Goal: Information Seeking & Learning: Learn about a topic

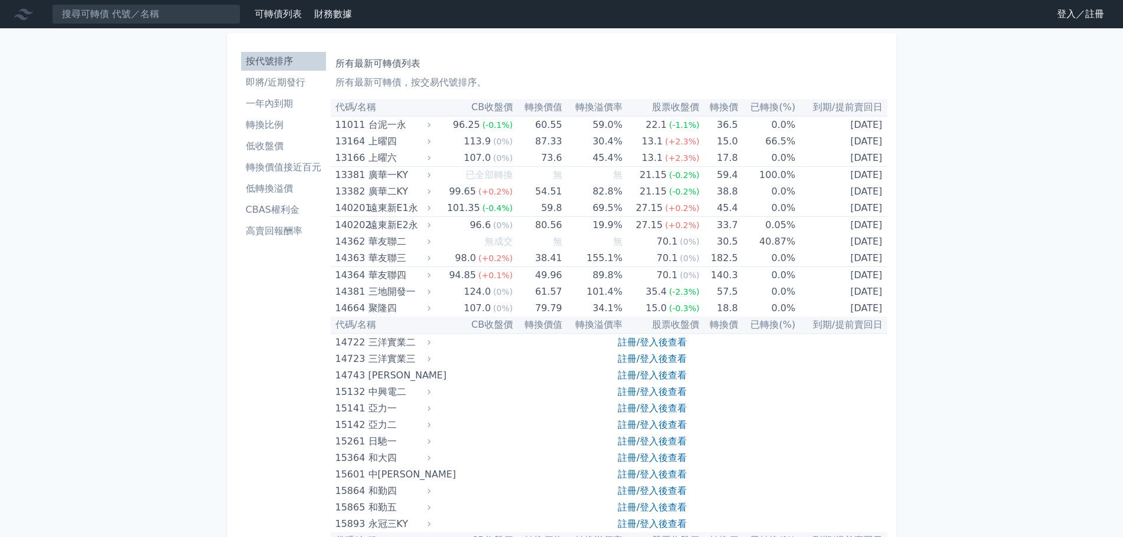
click at [1082, 19] on link "登入／註冊" at bounding box center [1081, 14] width 66 height 19
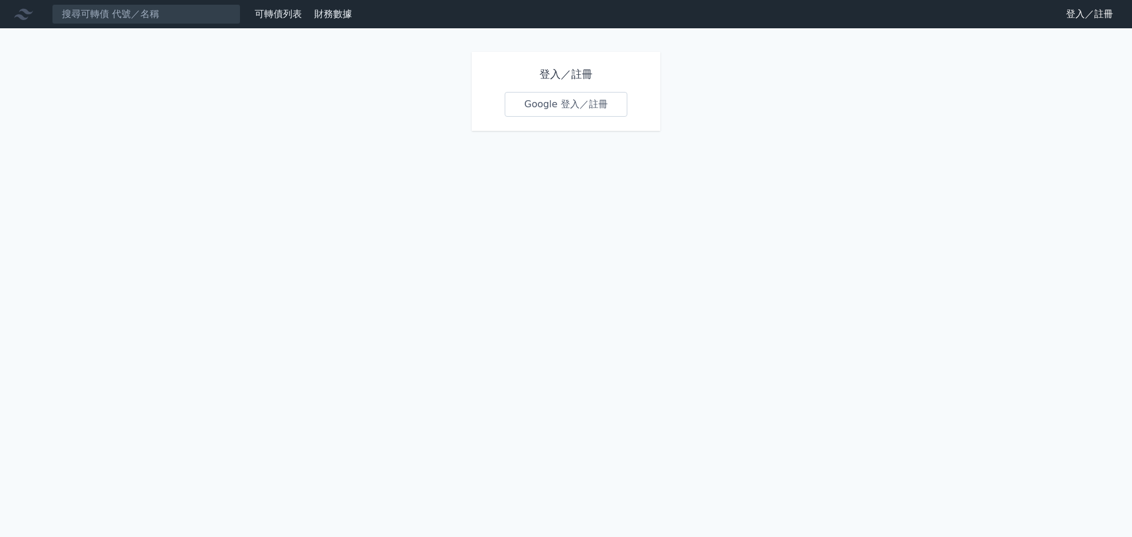
click at [542, 110] on link "Google 登入／註冊" at bounding box center [566, 104] width 123 height 25
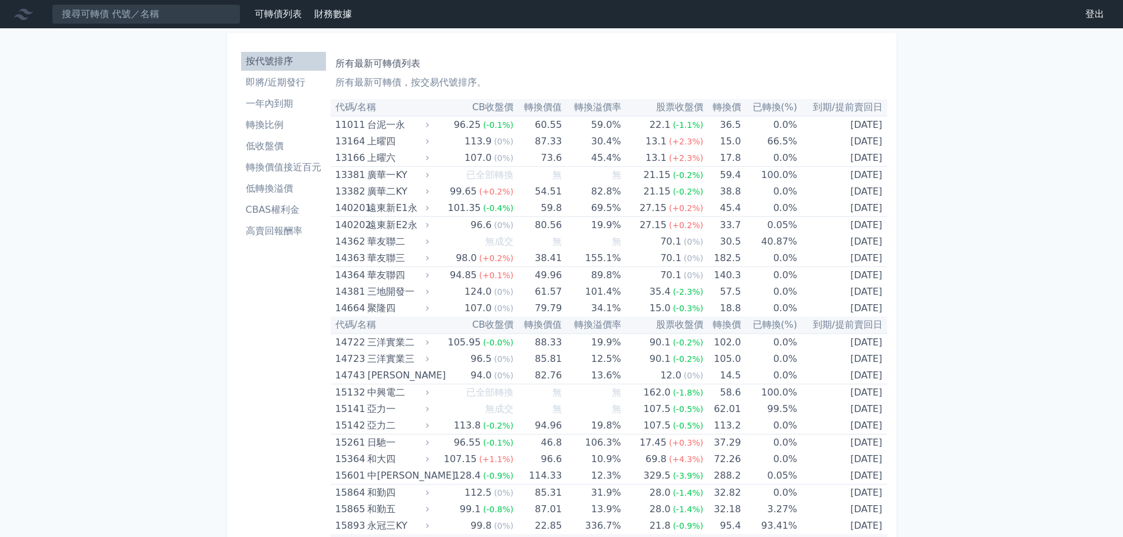
click at [277, 86] on li "即將/近期發行" at bounding box center [283, 82] width 85 height 14
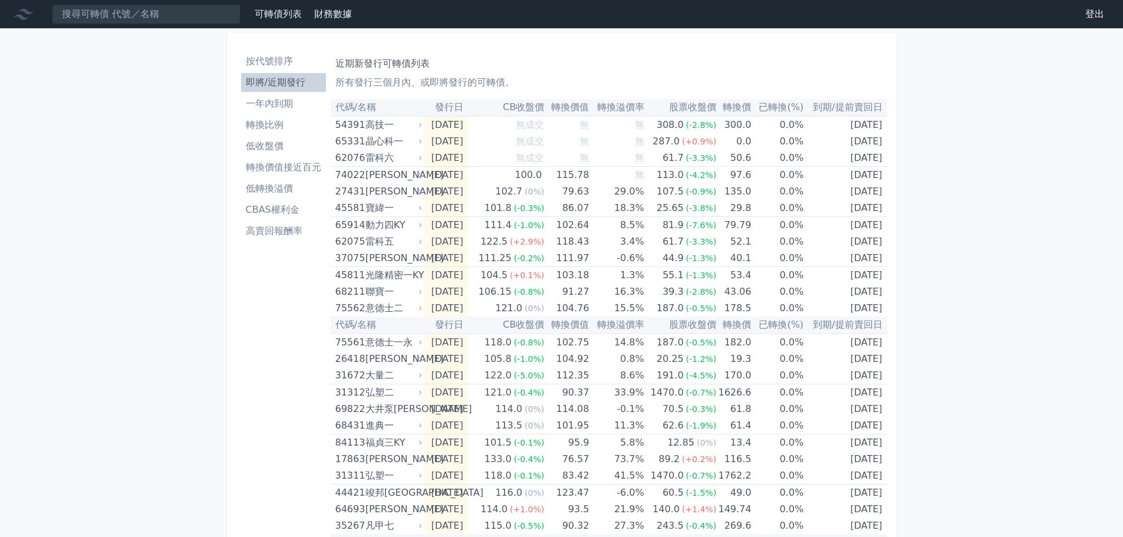
click at [284, 124] on li "轉換比例" at bounding box center [283, 125] width 85 height 14
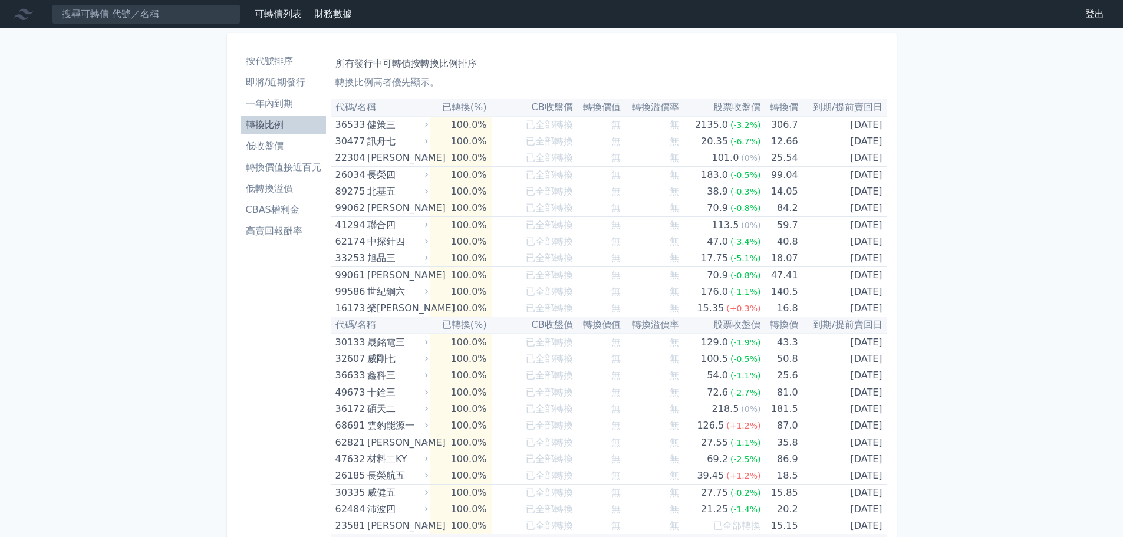
click at [266, 58] on li "按代號排序" at bounding box center [283, 61] width 85 height 14
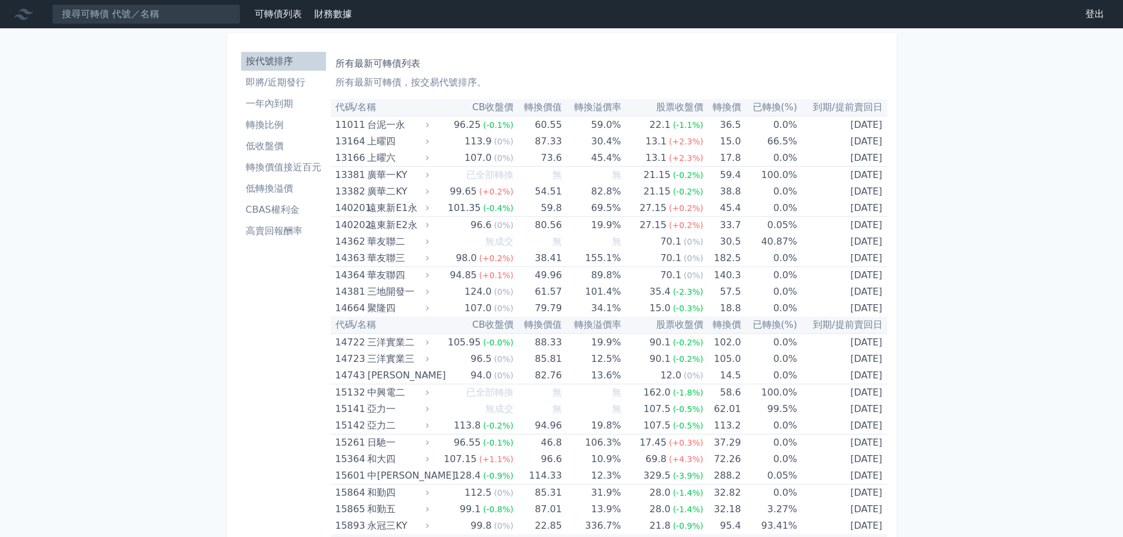
scroll to position [1948, 0]
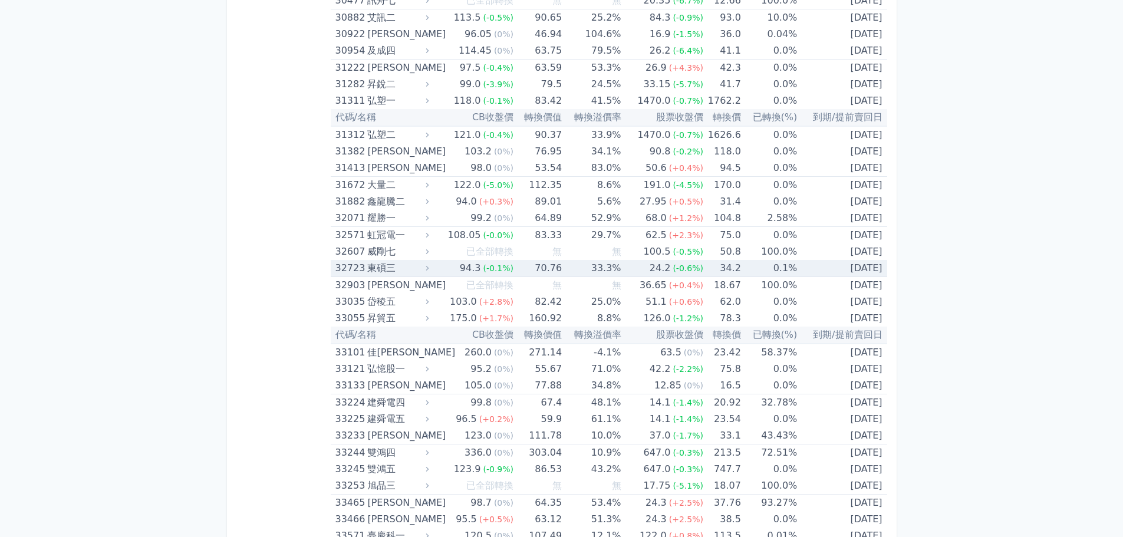
click at [388, 266] on div "東碩三" at bounding box center [396, 268] width 59 height 17
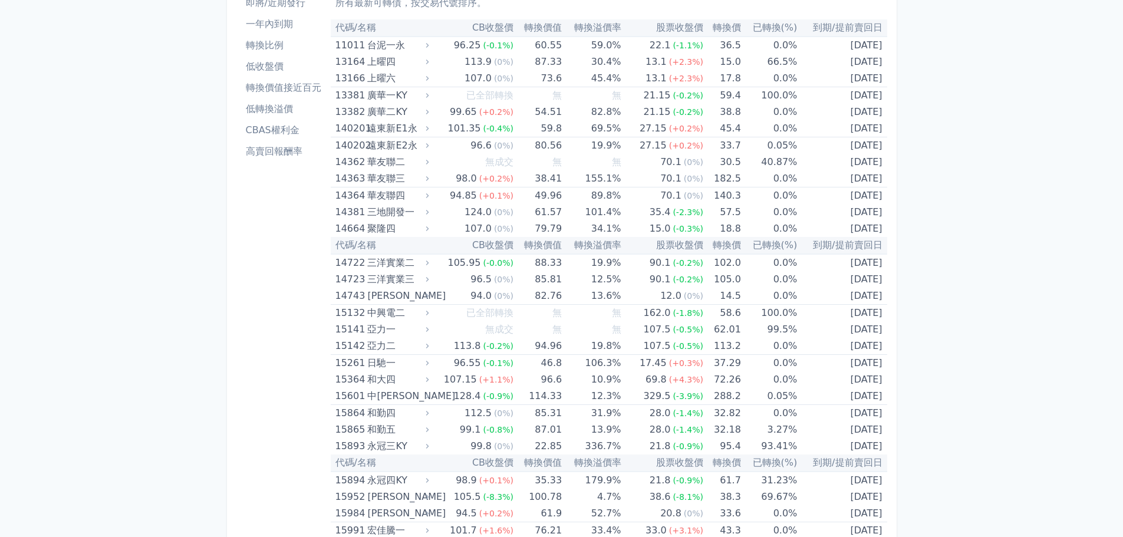
scroll to position [0, 0]
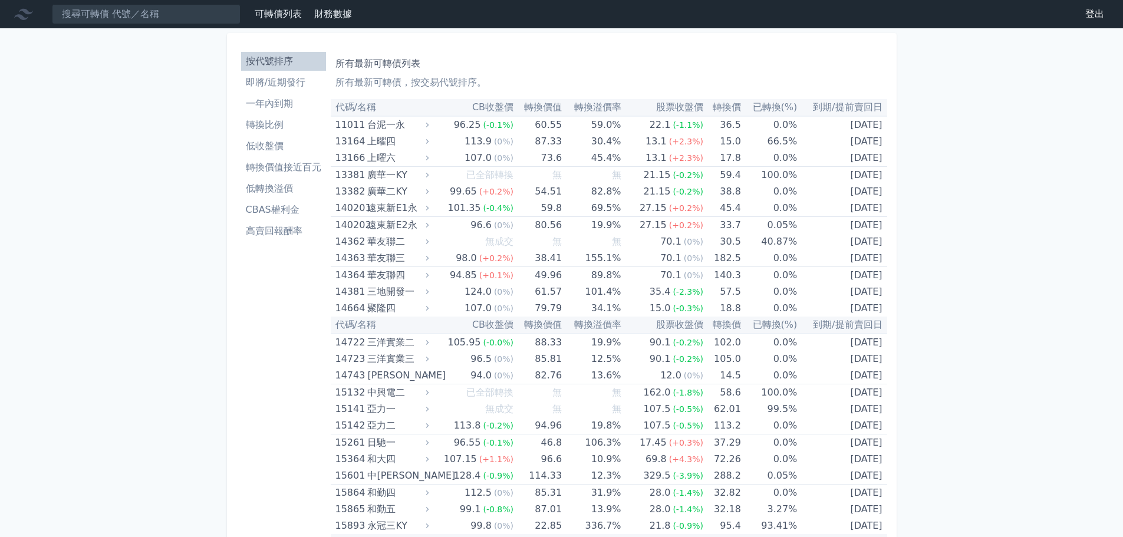
click at [292, 126] on li "轉換比例" at bounding box center [283, 125] width 85 height 14
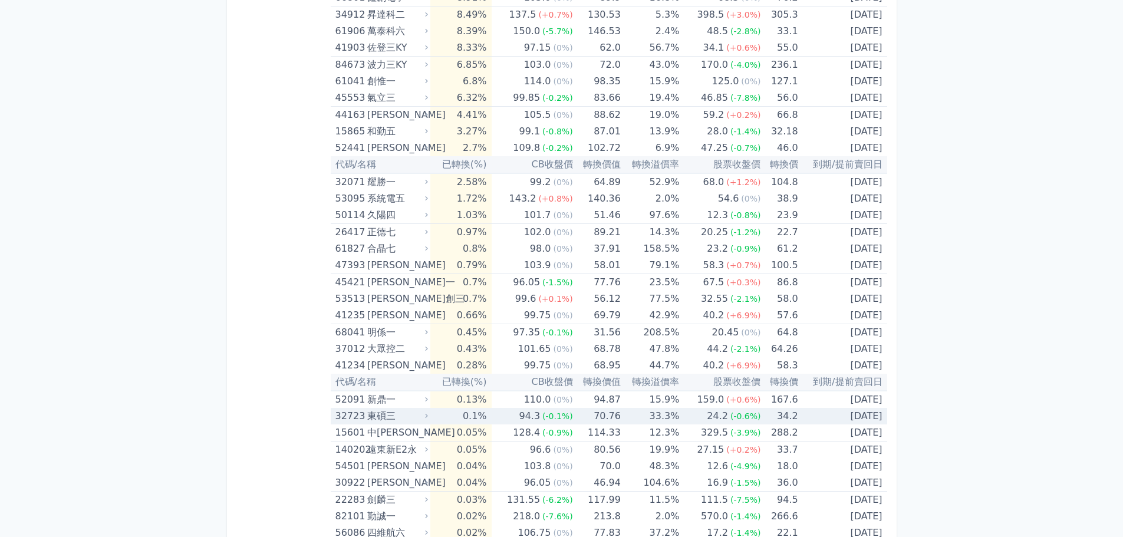
scroll to position [2889, 0]
